Goal: Information Seeking & Learning: Learn about a topic

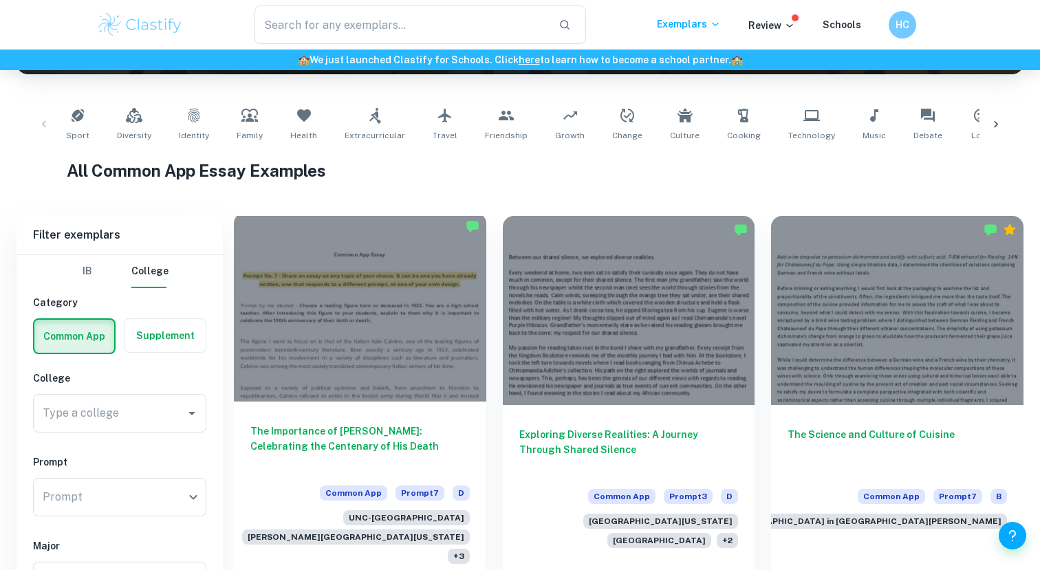
scroll to position [382, 0]
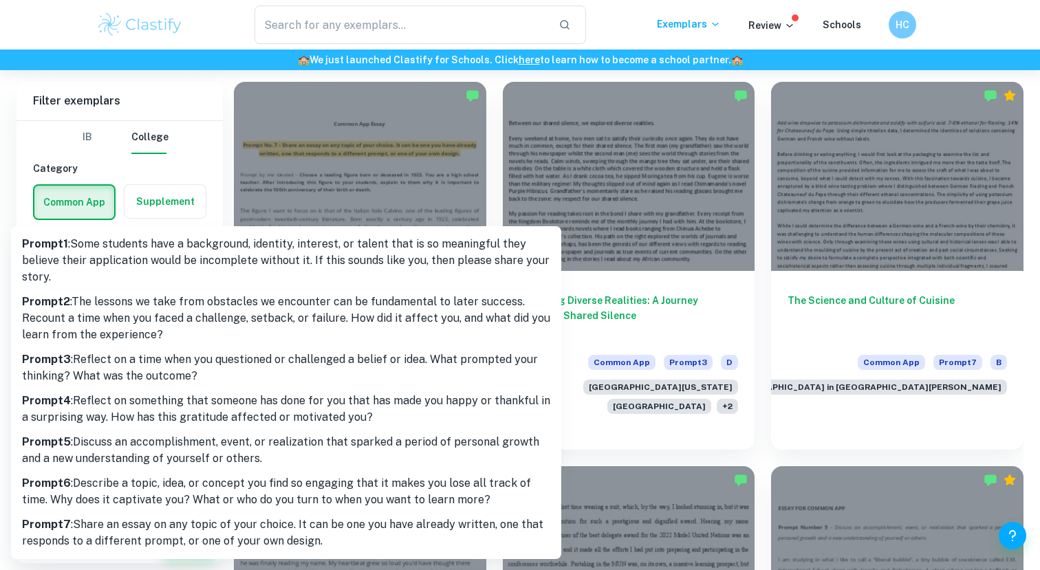
click at [137, 164] on div at bounding box center [520, 285] width 1040 height 570
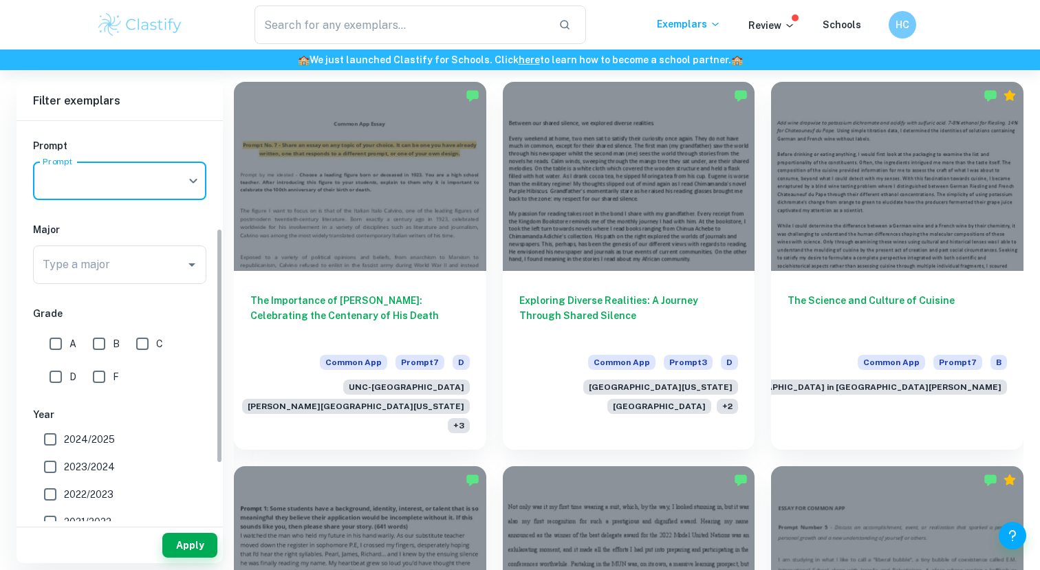
scroll to position [200, 0]
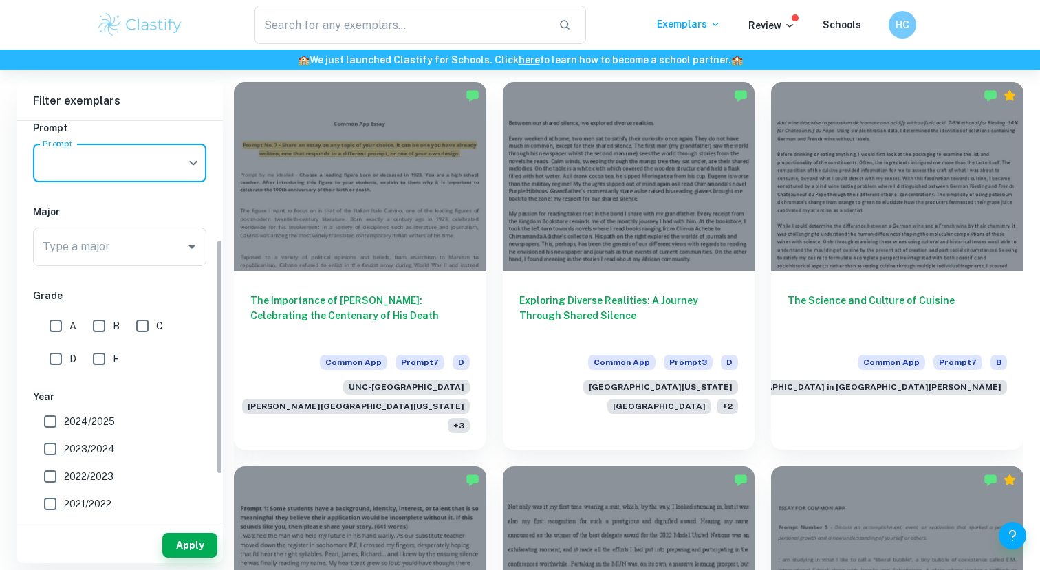
click at [47, 327] on input "A" at bounding box center [56, 326] width 28 height 28
checkbox input "true"
click at [194, 547] on button "Apply" at bounding box center [189, 545] width 55 height 25
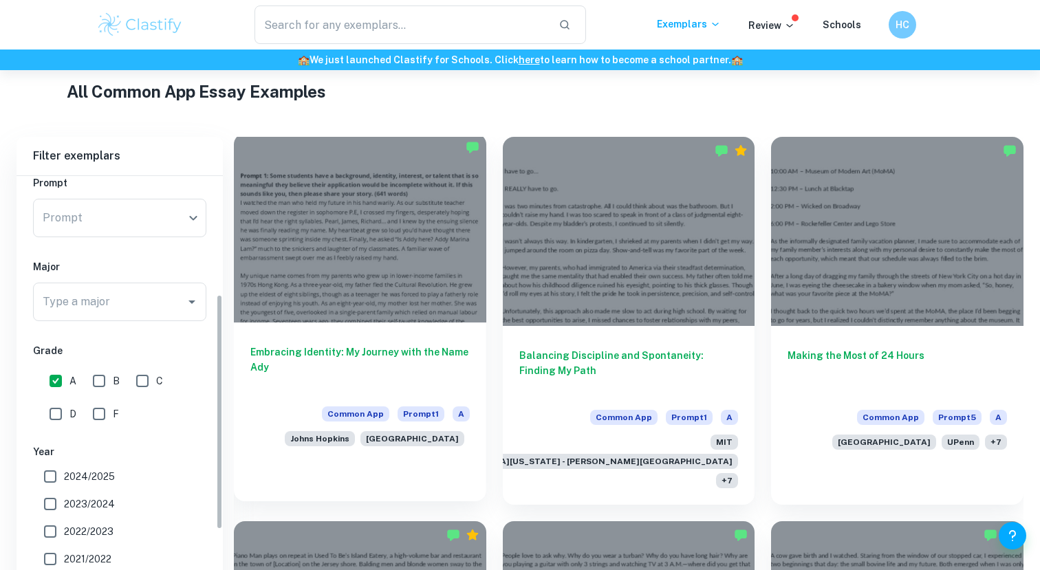
scroll to position [382, 0]
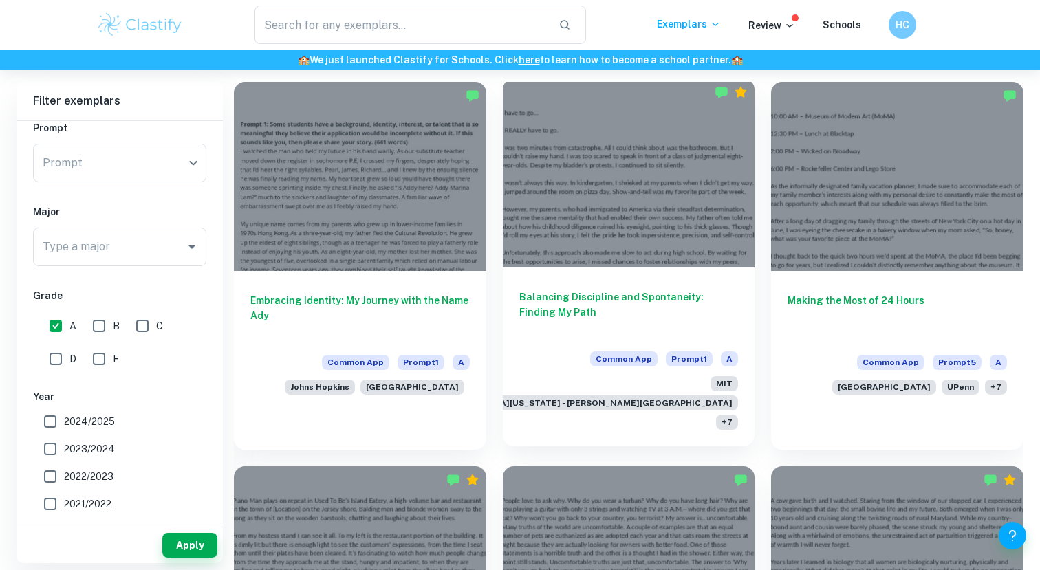
click at [588, 317] on h6 "Balancing Discipline and Spontaneity: Finding My Path" at bounding box center [628, 312] width 219 height 45
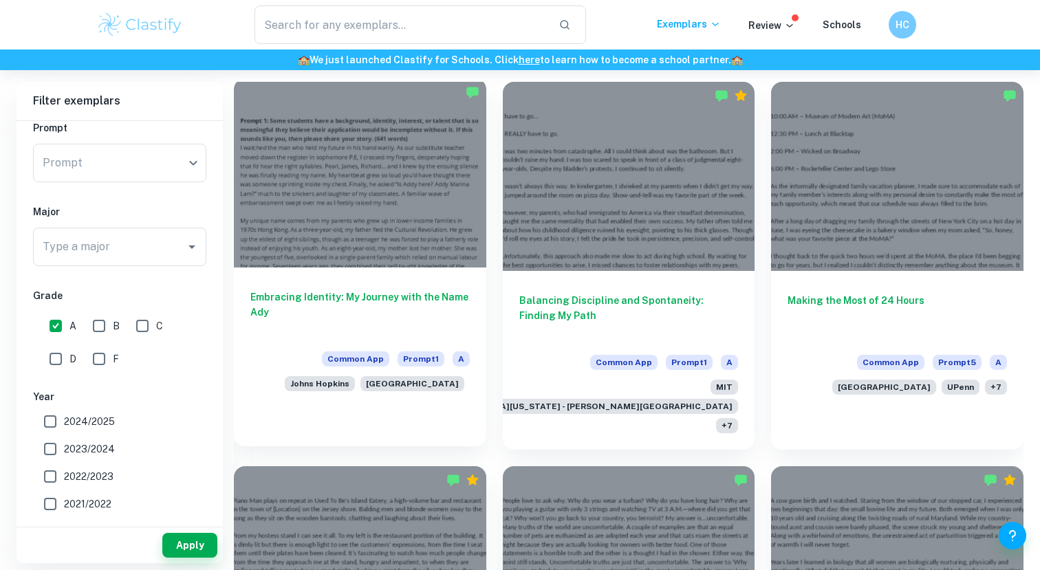
click at [409, 294] on h6 "Embracing Identity: My Journey with the Name Ady" at bounding box center [359, 312] width 219 height 45
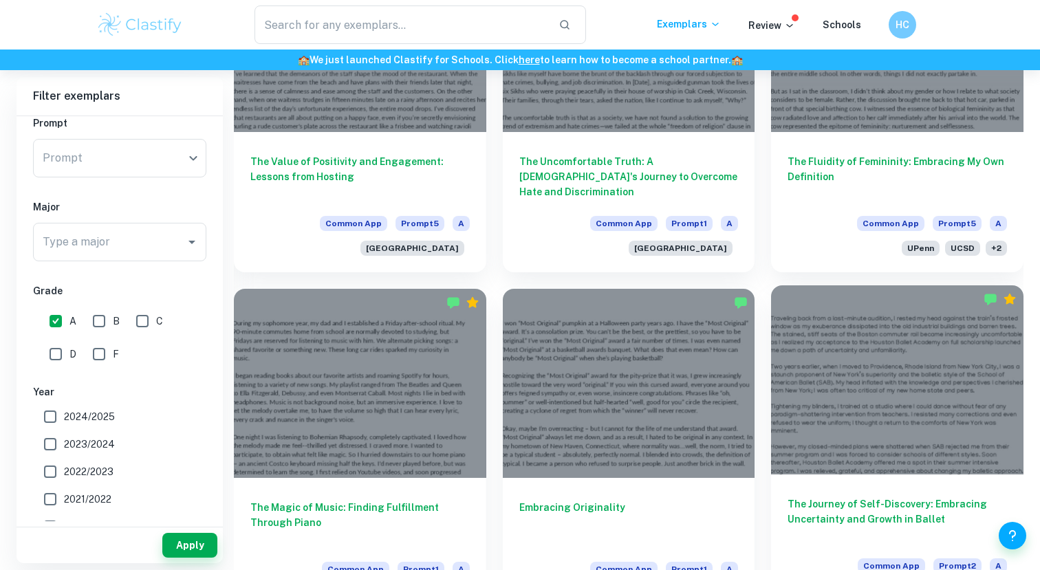
scroll to position [947, 0]
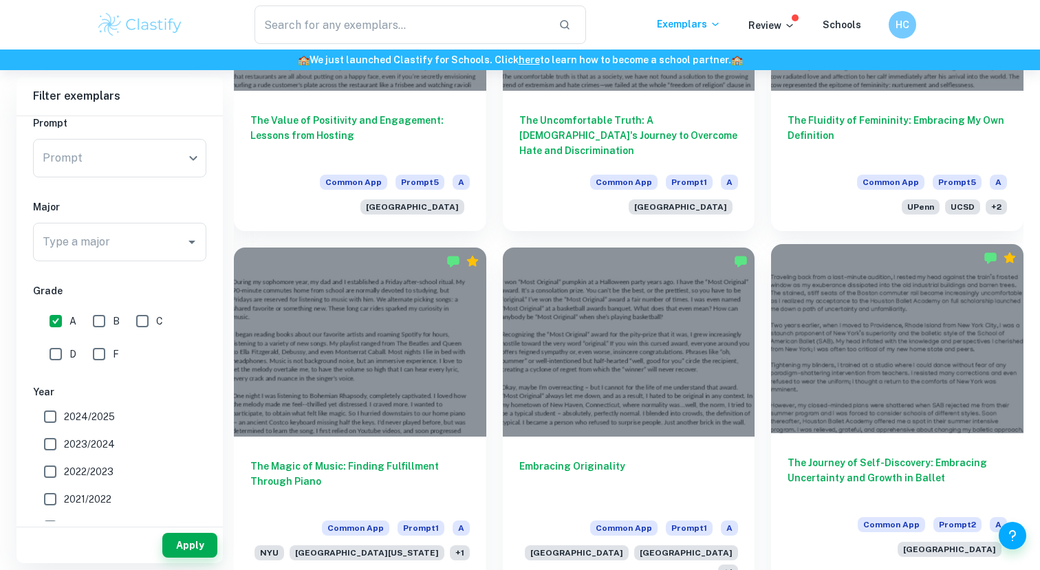
click at [755, 392] on div at bounding box center [897, 338] width 252 height 189
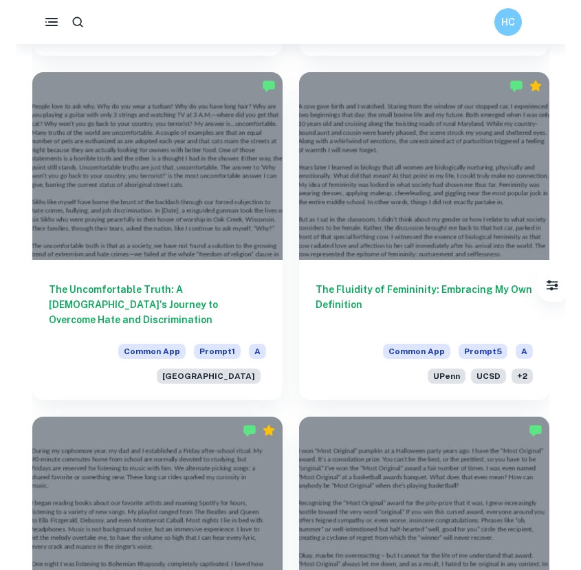
scroll to position [1112, 0]
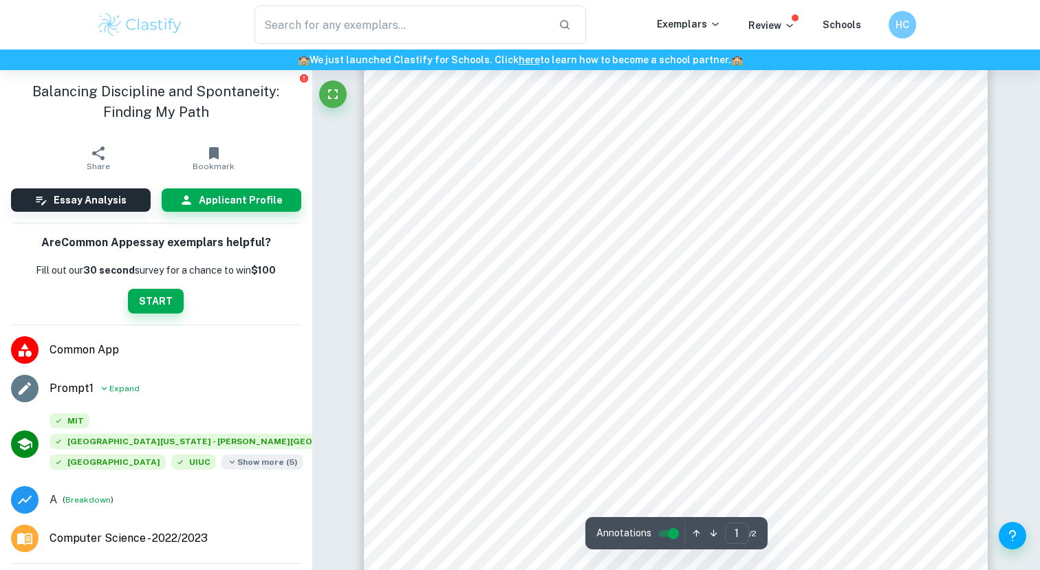
scroll to position [177, 0]
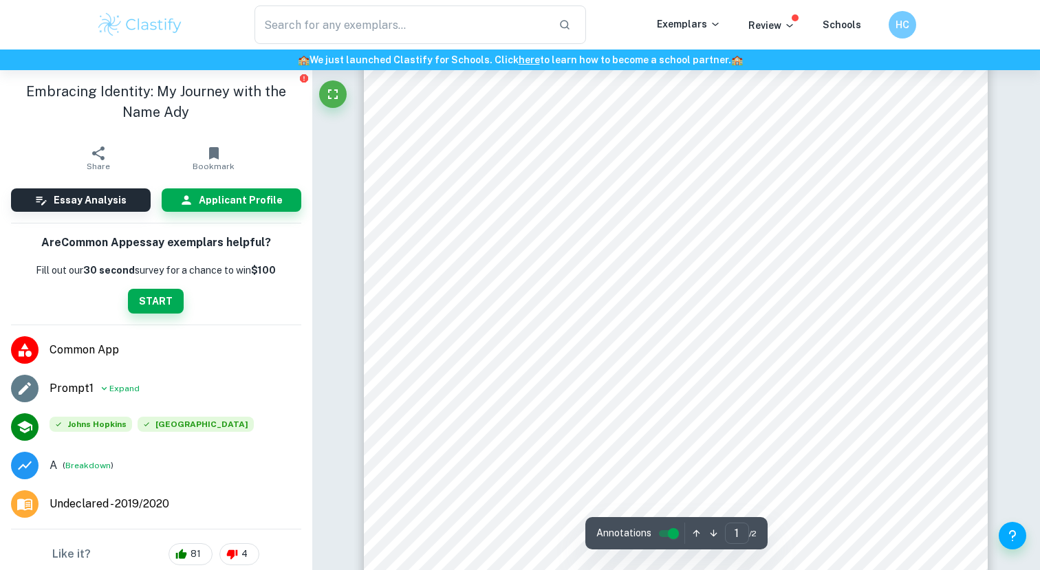
scroll to position [73, 0]
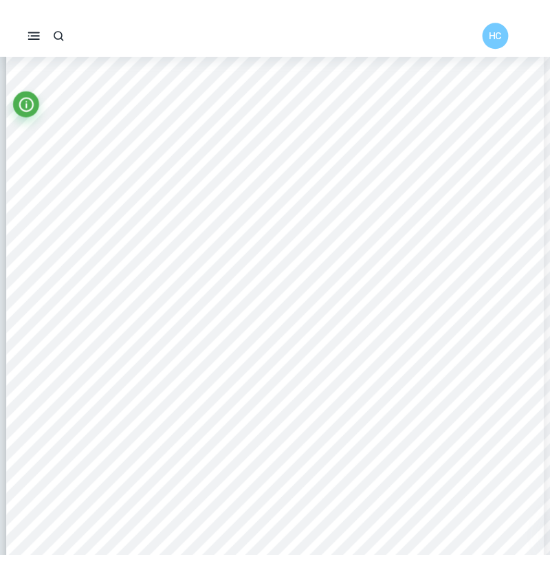
scroll to position [248, 0]
